Goal: Task Accomplishment & Management: Manage account settings

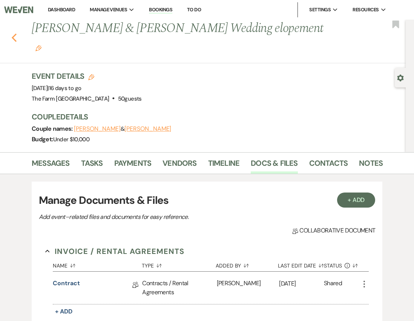
click at [14, 33] on icon "Previous" at bounding box center [14, 37] width 6 height 9
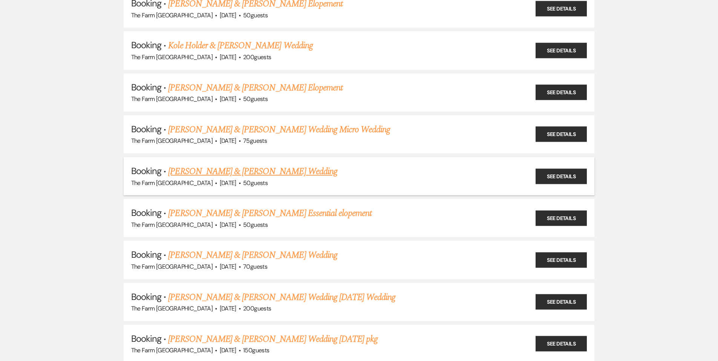
scroll to position [691, 0]
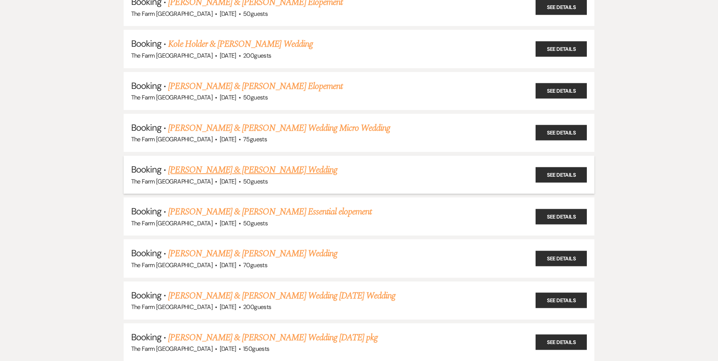
click at [261, 167] on link "[PERSON_NAME] & [PERSON_NAME] Wedding" at bounding box center [252, 170] width 169 height 14
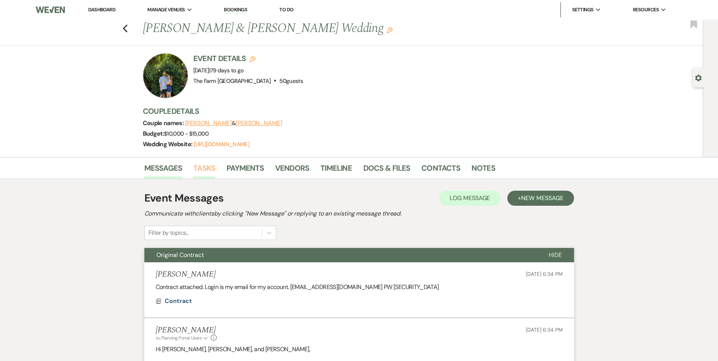
click at [210, 168] on link "Tasks" at bounding box center [204, 170] width 22 height 17
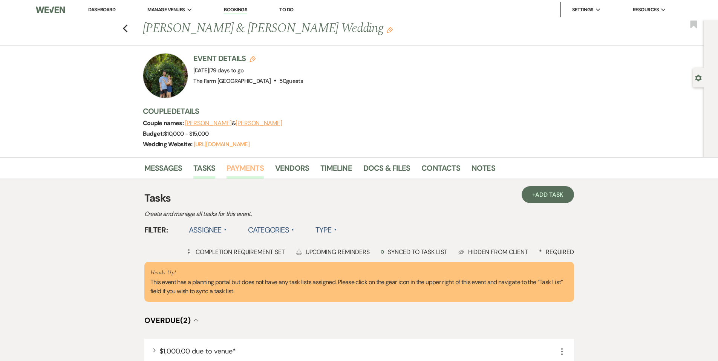
click at [246, 168] on link "Payments" at bounding box center [244, 170] width 37 height 17
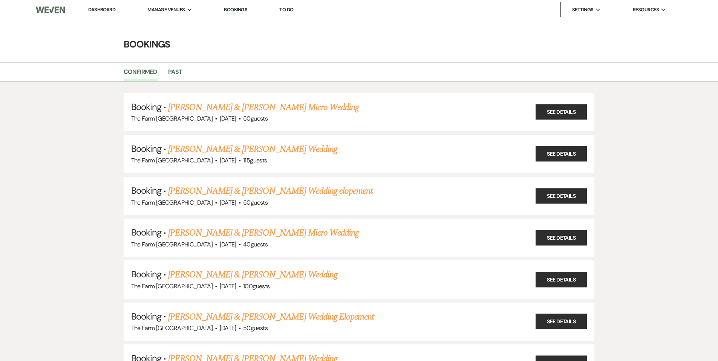
scroll to position [691, 0]
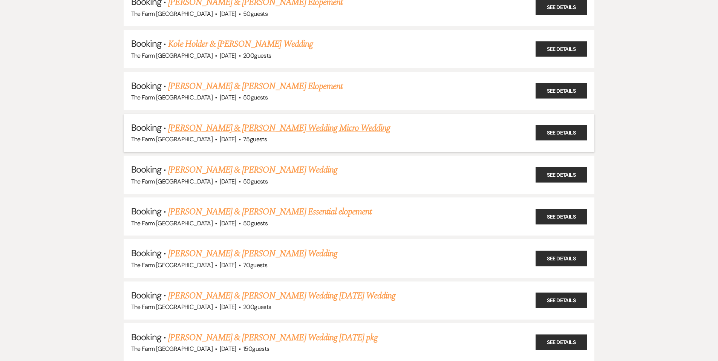
click at [214, 126] on link "[PERSON_NAME] & [PERSON_NAME] Wedding Micro Wedding" at bounding box center [279, 128] width 222 height 14
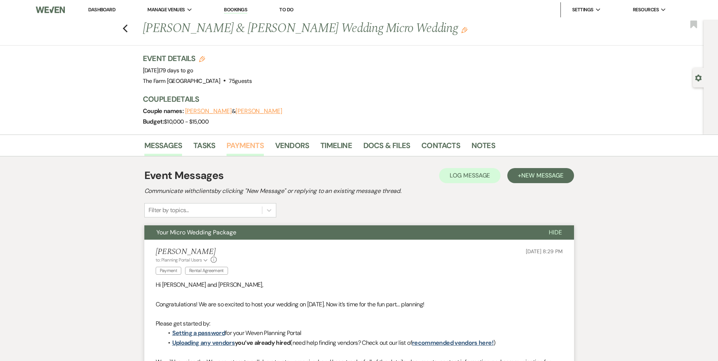
click at [257, 146] on link "Payments" at bounding box center [244, 147] width 37 height 17
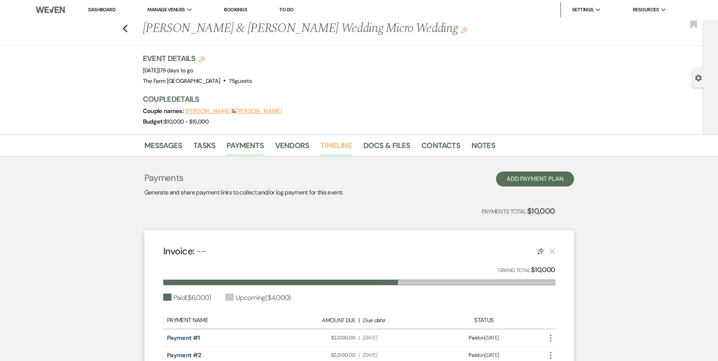
click at [333, 146] on link "Timeline" at bounding box center [336, 147] width 32 height 17
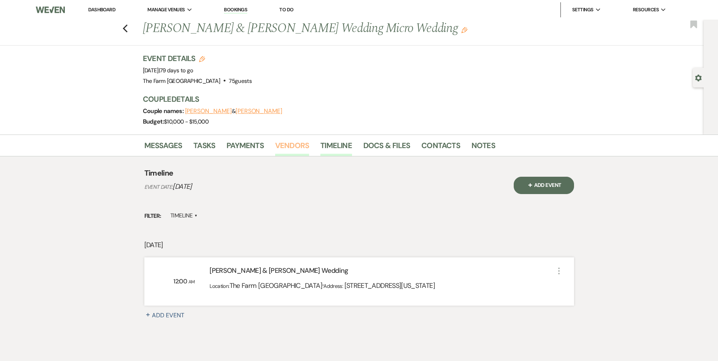
click at [288, 145] on link "Vendors" at bounding box center [292, 147] width 34 height 17
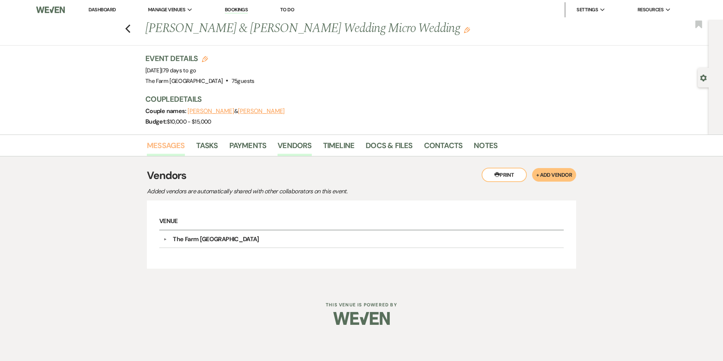
click at [167, 144] on link "Messages" at bounding box center [166, 147] width 38 height 17
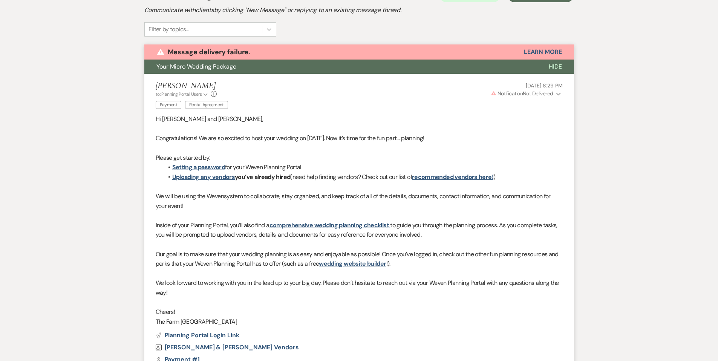
scroll to position [22, 0]
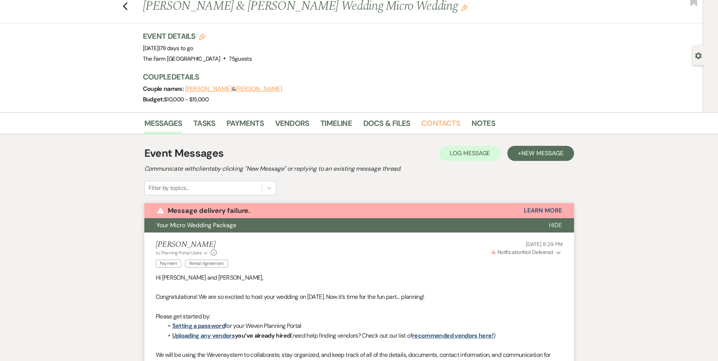
click at [413, 119] on link "Contacts" at bounding box center [440, 125] width 39 height 17
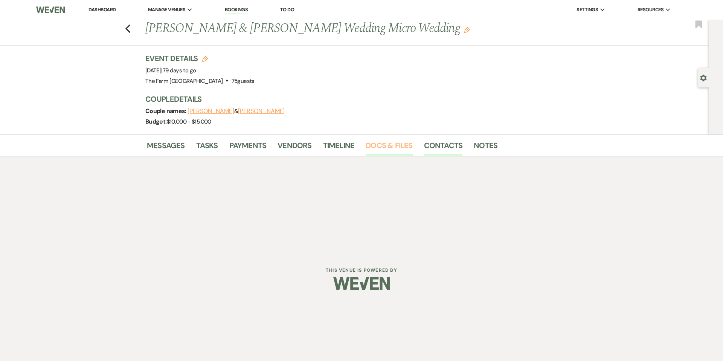
click at [392, 149] on link "Docs & Files" at bounding box center [389, 147] width 47 height 17
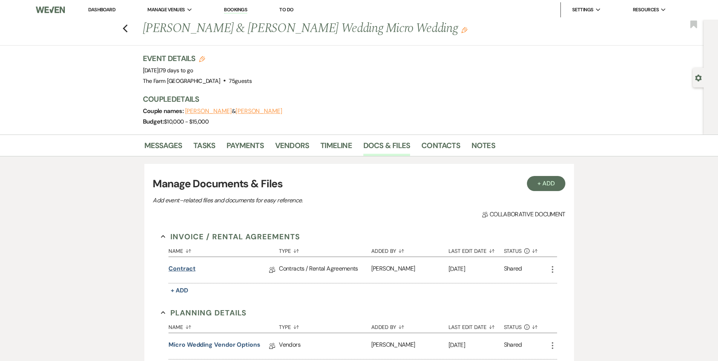
click at [187, 268] on link "Contract" at bounding box center [181, 270] width 27 height 12
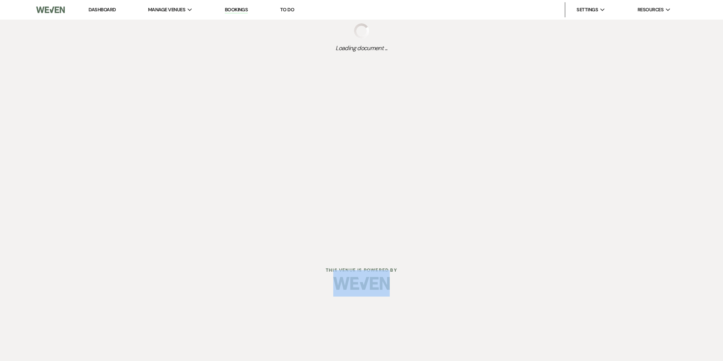
click at [187, 268] on div "Dashboard Manage Venues Expand The Farm Rome Bookings To Do Settings Expand Hos…" at bounding box center [361, 150] width 723 height 301
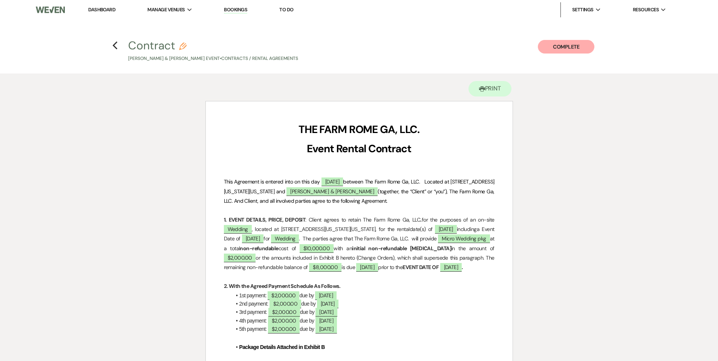
click at [109, 45] on h4 "Previous Contract Pencil [PERSON_NAME] & [PERSON_NAME] Event • Contracts / Rent…" at bounding box center [359, 50] width 543 height 24
click at [116, 45] on icon "Previous" at bounding box center [115, 45] width 6 height 9
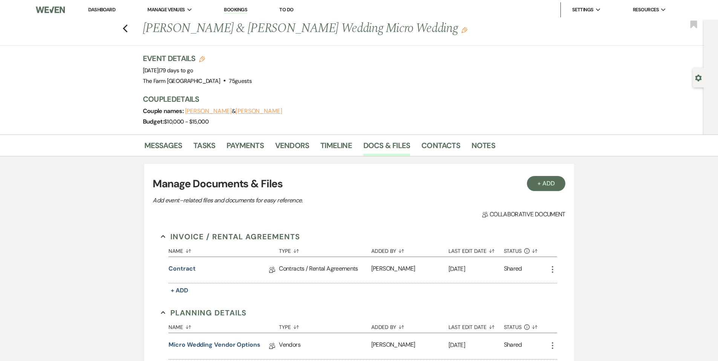
click at [133, 31] on div "Previous [PERSON_NAME] & [PERSON_NAME] Wedding Micro Wedding Edit Bookmark" at bounding box center [349, 33] width 707 height 26
click at [124, 29] on div "Previous [PERSON_NAME] & [PERSON_NAME] Wedding Micro Wedding Edit Bookmark" at bounding box center [349, 33] width 707 height 26
click at [128, 29] on icon "Previous" at bounding box center [125, 28] width 6 height 9
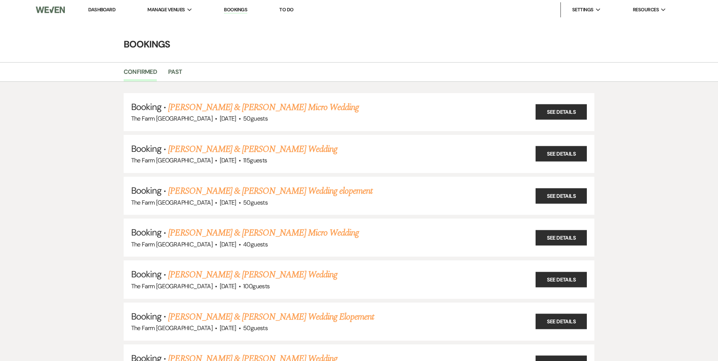
scroll to position [691, 0]
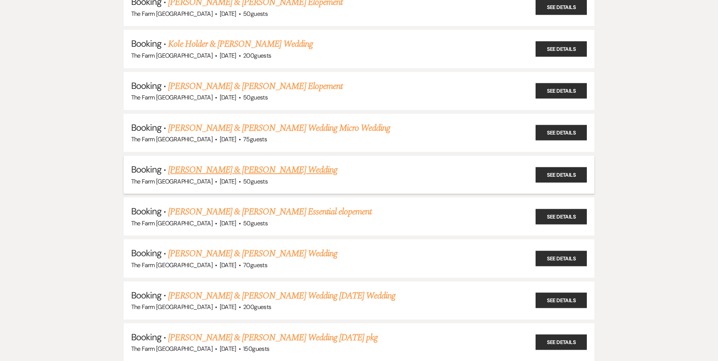
click at [227, 166] on link "[PERSON_NAME] & [PERSON_NAME] Wedding" at bounding box center [252, 170] width 169 height 14
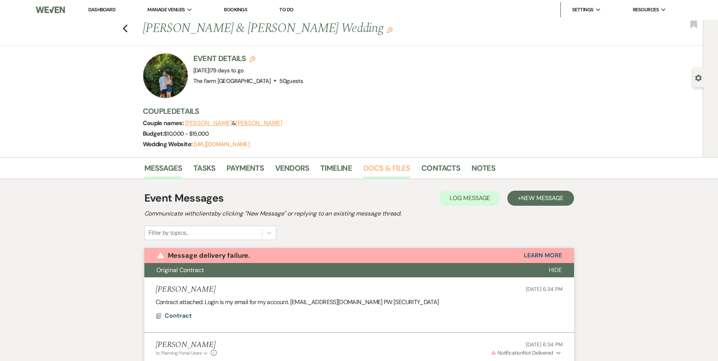
click at [382, 166] on link "Docs & Files" at bounding box center [386, 170] width 47 height 17
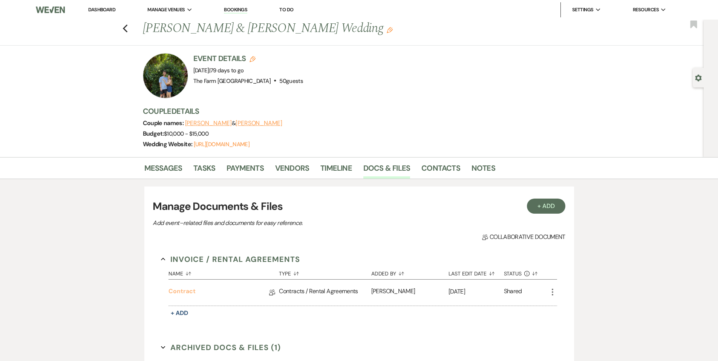
click at [183, 289] on link "Contract" at bounding box center [181, 293] width 27 height 12
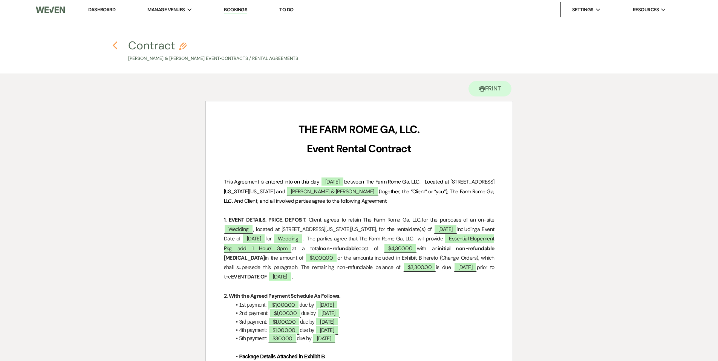
click at [115, 48] on icon "Previous" at bounding box center [115, 45] width 6 height 9
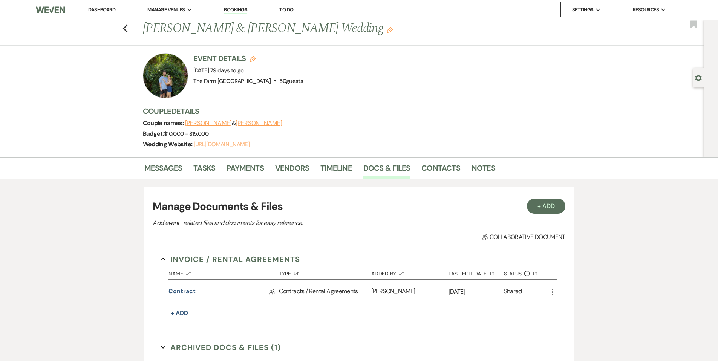
click at [232, 142] on link "[URL][DOMAIN_NAME]" at bounding box center [222, 145] width 56 height 8
click at [171, 169] on link "Messages" at bounding box center [163, 170] width 38 height 17
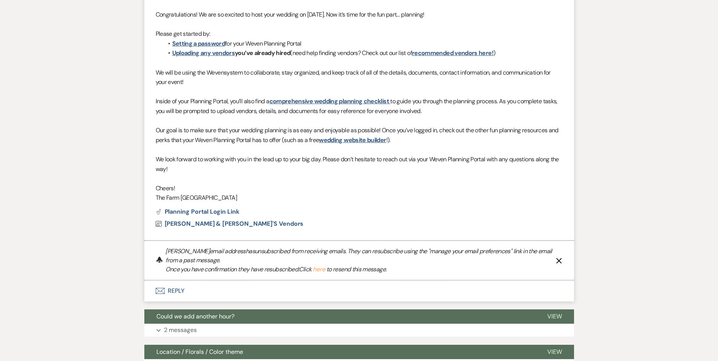
scroll to position [510, 0]
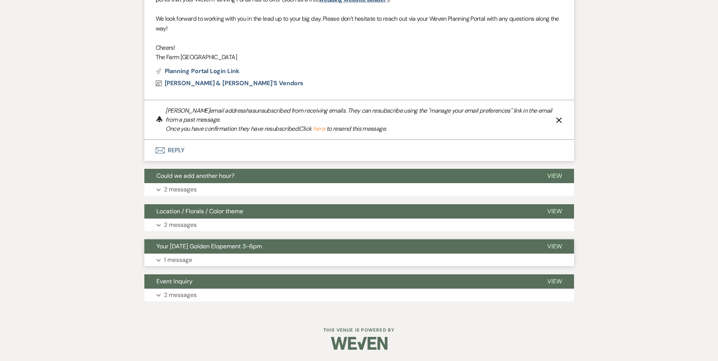
click at [188, 261] on p "1 message" at bounding box center [178, 260] width 28 height 10
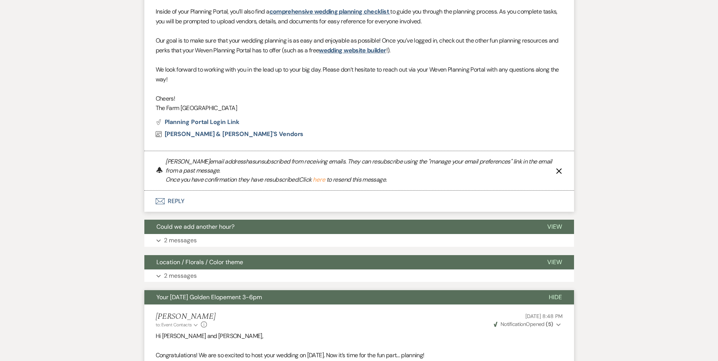
scroll to position [376, 0]
